Goal: Check status: Check status

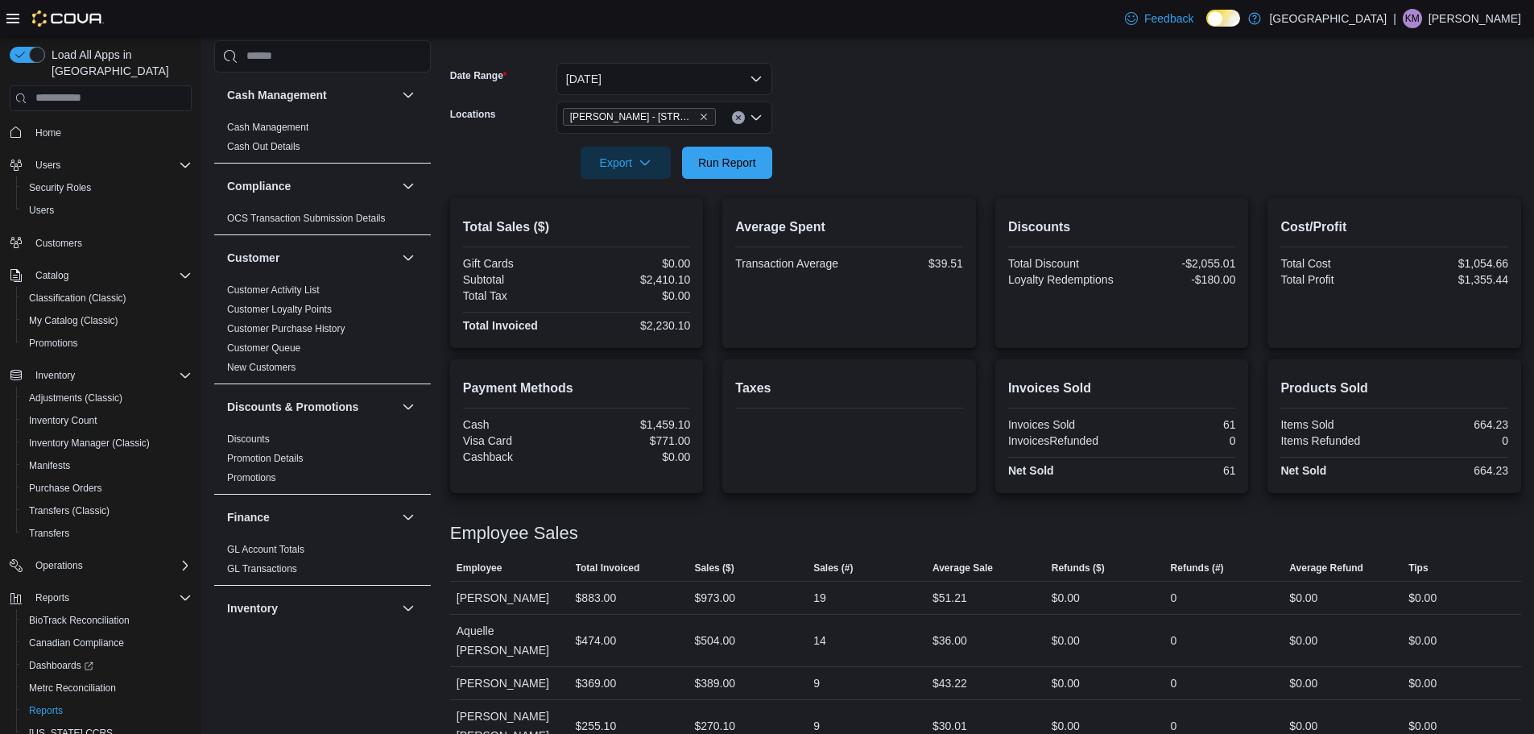
scroll to position [250, 0]
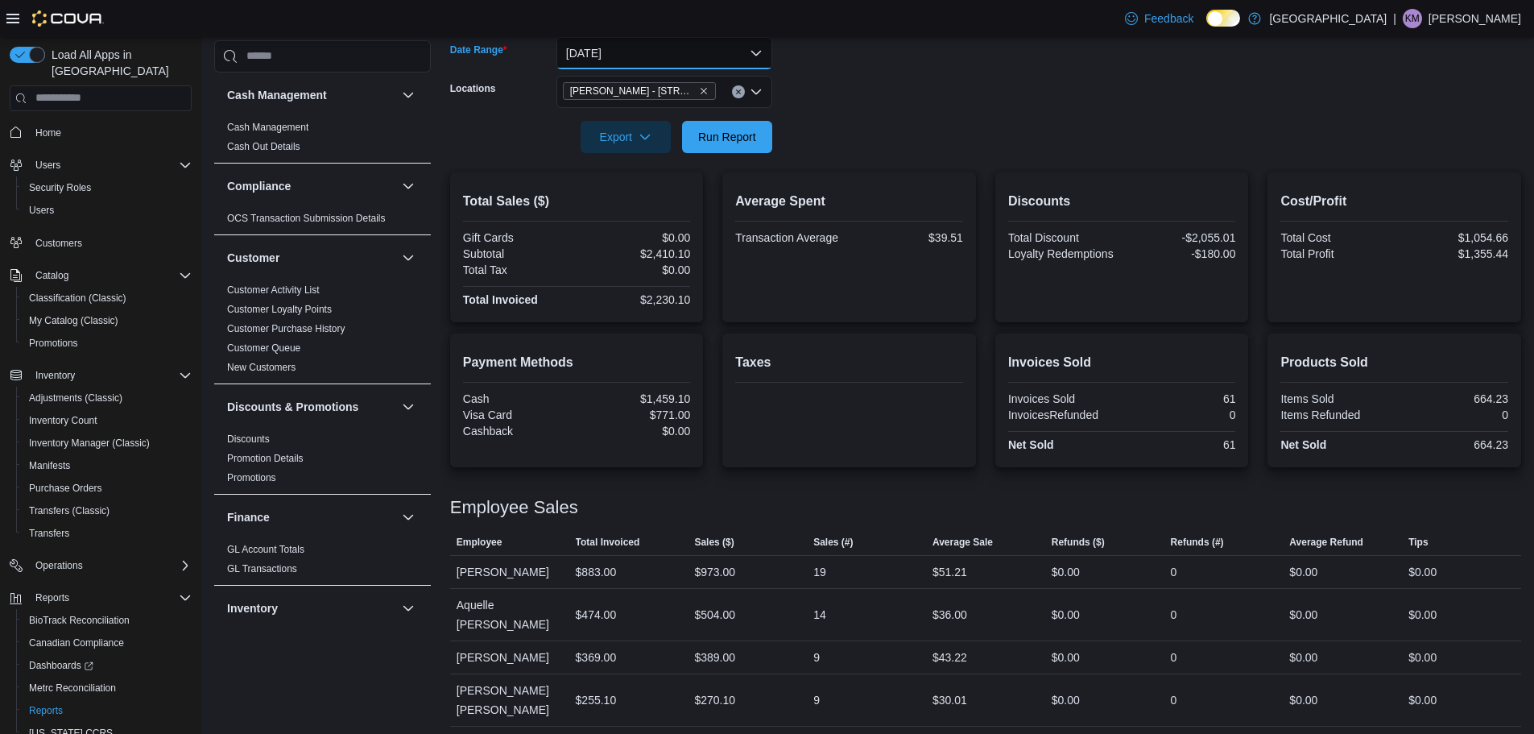
click at [722, 37] on button "[DATE]" at bounding box center [664, 53] width 216 height 32
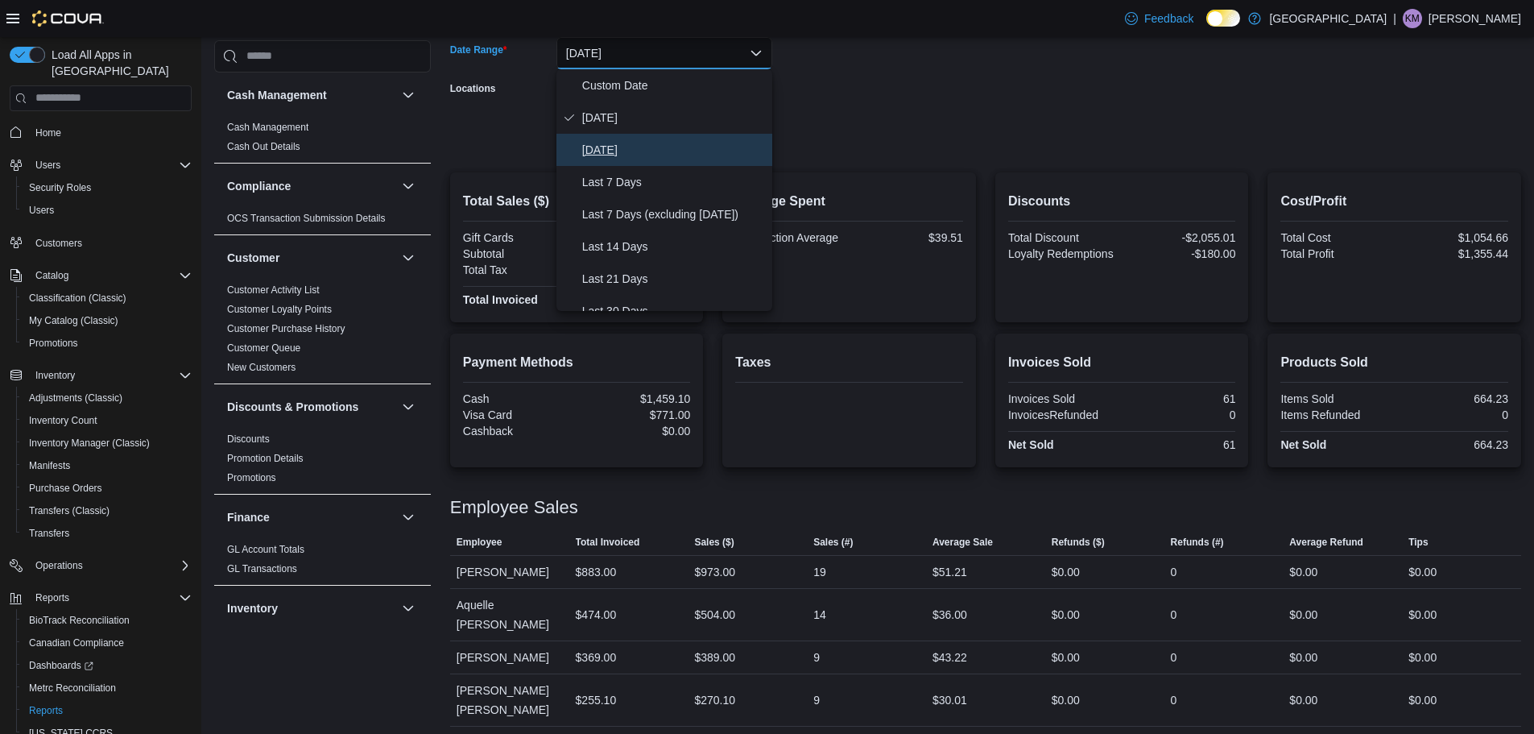
click at [699, 146] on span "[DATE]" at bounding box center [674, 149] width 184 height 19
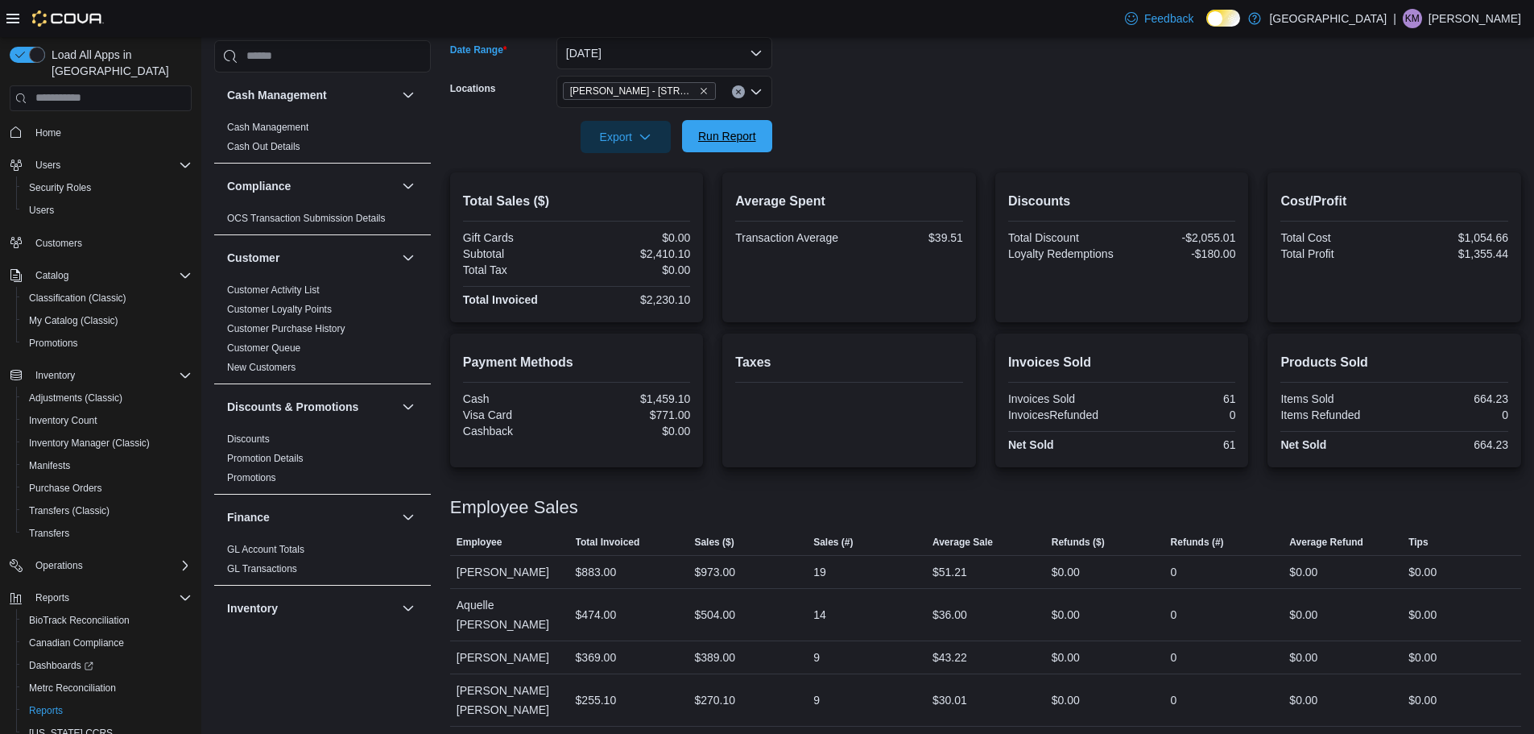
click at [728, 130] on span "Run Report" at bounding box center [727, 136] width 58 height 16
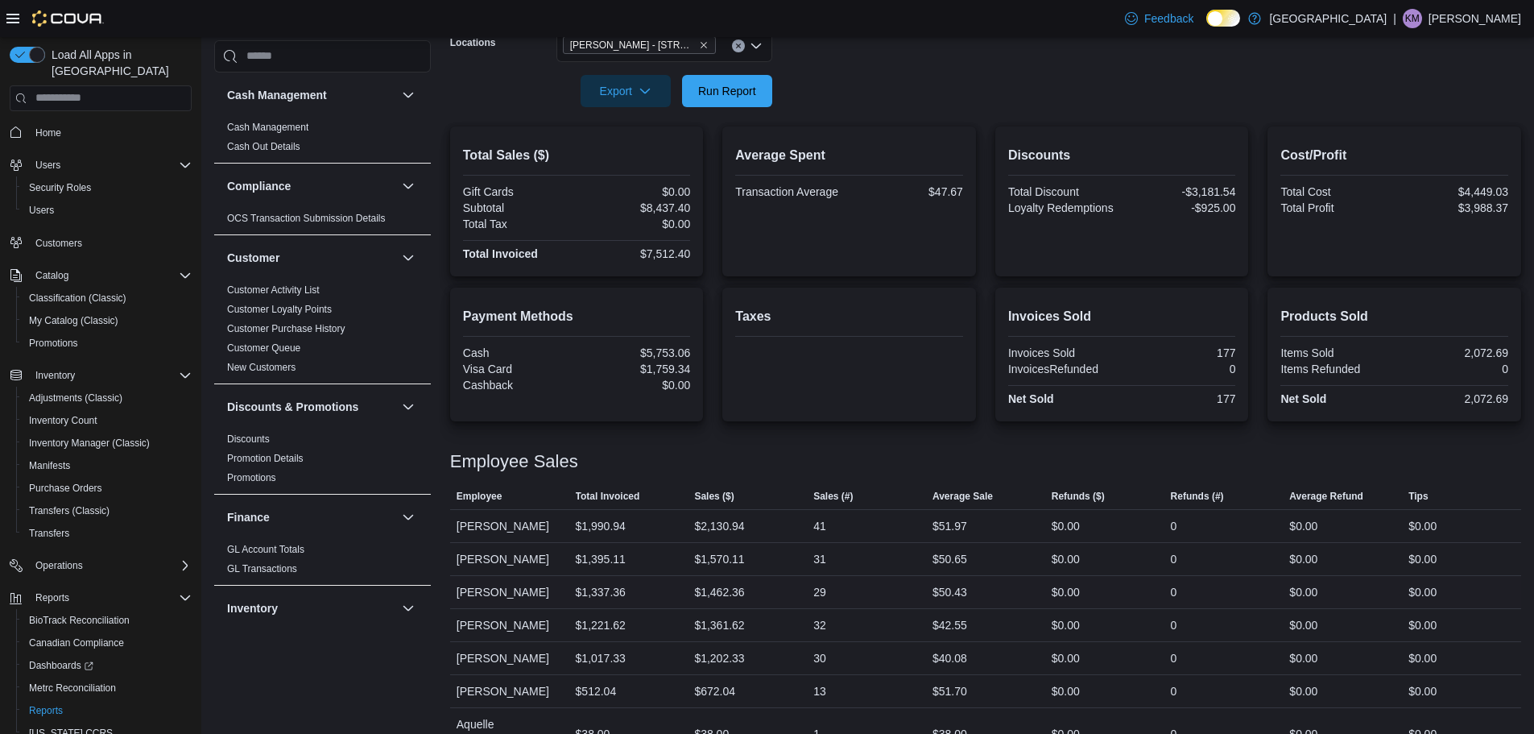
scroll to position [316, 0]
